Goal: Task Accomplishment & Management: Manage account settings

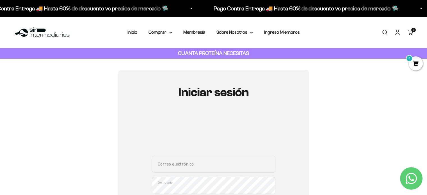
scroll to position [28, 0]
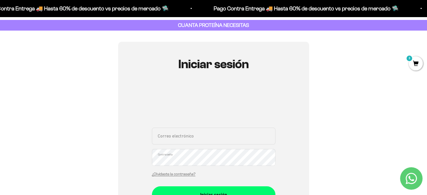
click at [232, 88] on iframe at bounding box center [214, 104] width 124 height 33
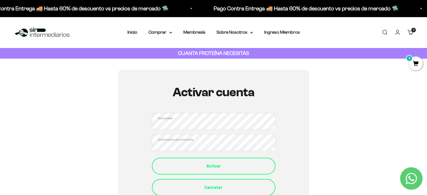
click at [203, 162] on button "Activar" at bounding box center [214, 166] width 124 height 17
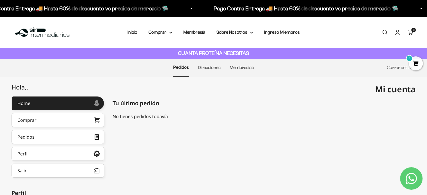
click at [414, 63] on span "3" at bounding box center [416, 63] width 14 height 14
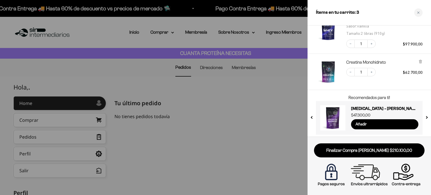
scroll to position [73, 0]
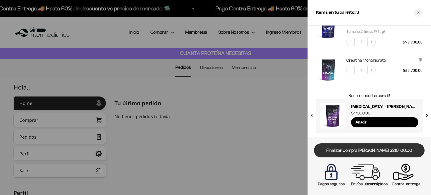
click at [377, 150] on link "Finalizar Compra Segura $210.100,00" at bounding box center [369, 150] width 111 height 14
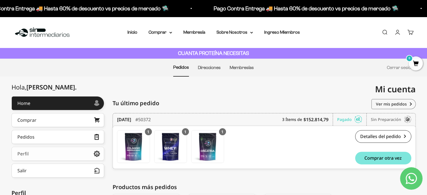
click at [55, 153] on link "Perfil" at bounding box center [58, 154] width 93 height 14
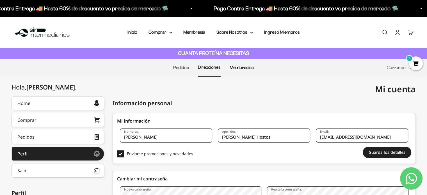
click at [244, 66] on link "Membresías" at bounding box center [242, 67] width 24 height 5
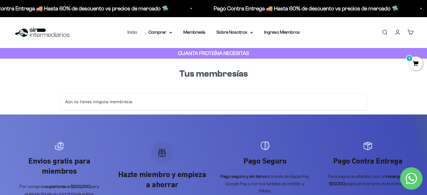
click at [135, 33] on link "Inicio" at bounding box center [132, 32] width 10 height 5
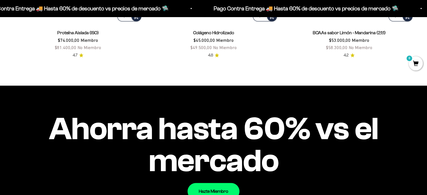
scroll to position [501, 0]
